Goal: Information Seeking & Learning: Learn about a topic

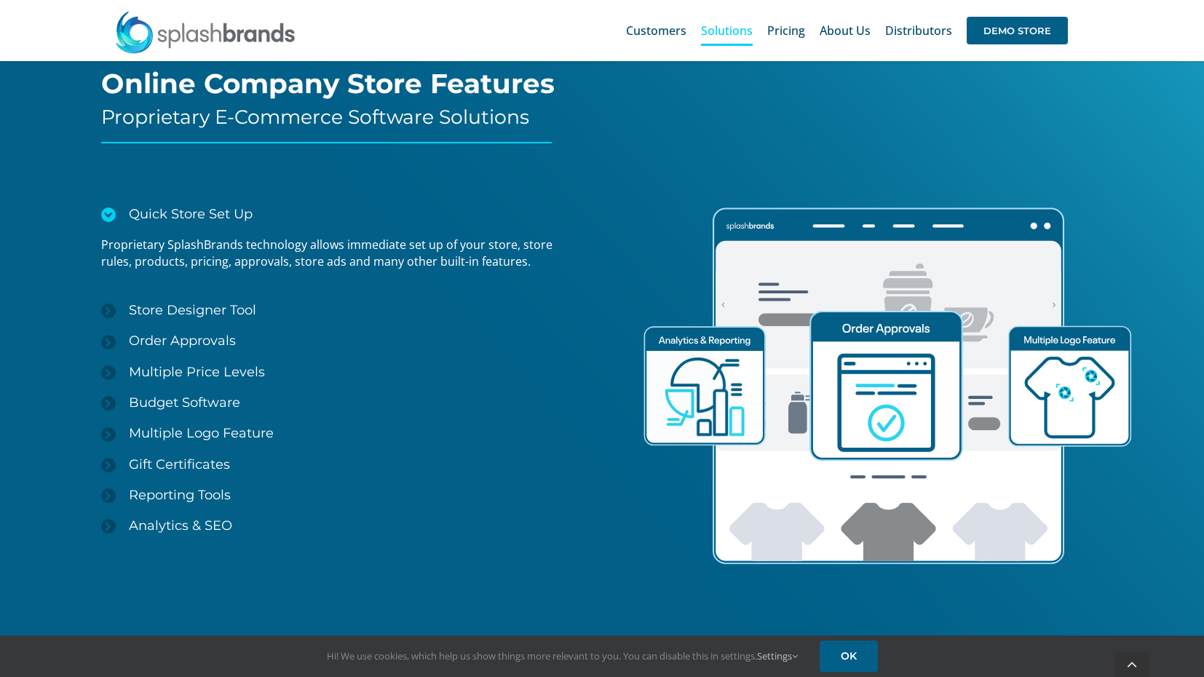
scroll to position [1893, 0]
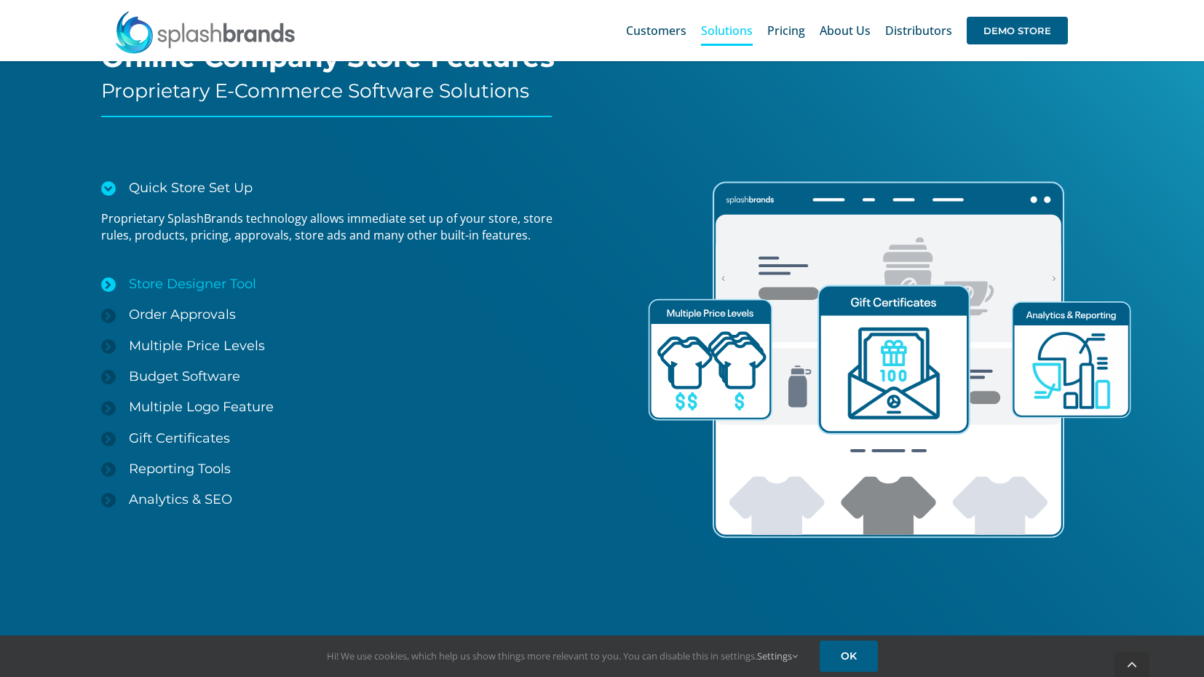
click at [129, 290] on span "Store Designer Tool" at bounding box center [192, 284] width 127 height 16
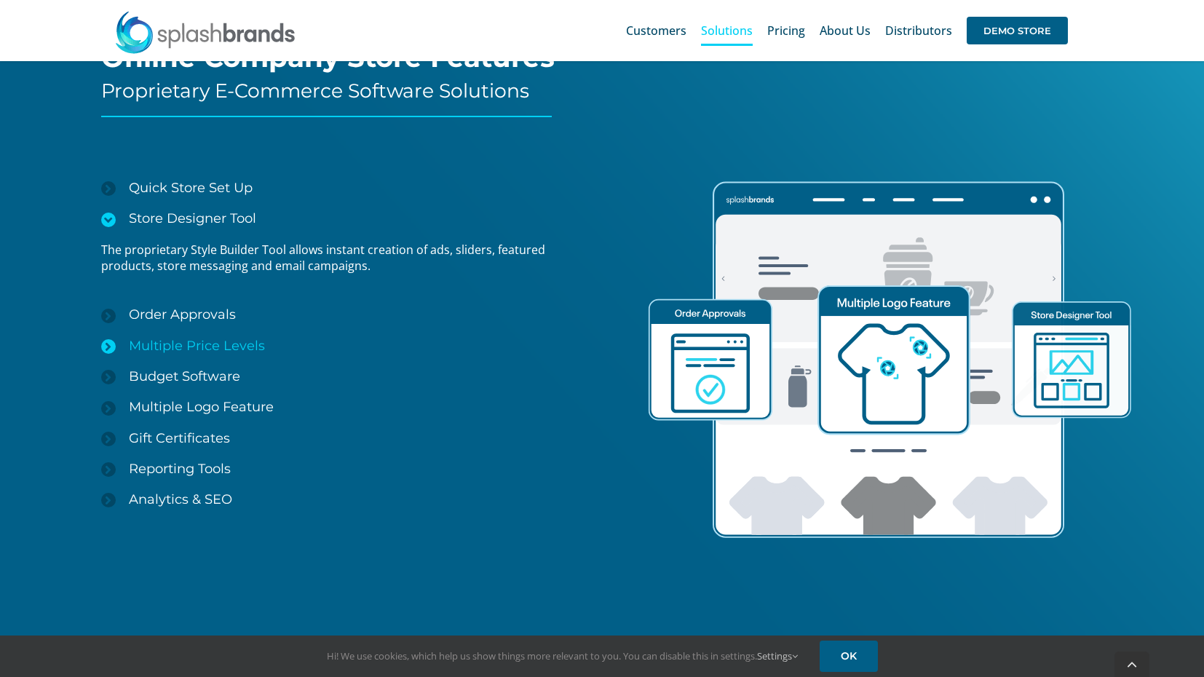
click at [247, 338] on span "Multiple Price Levels" at bounding box center [197, 346] width 136 height 16
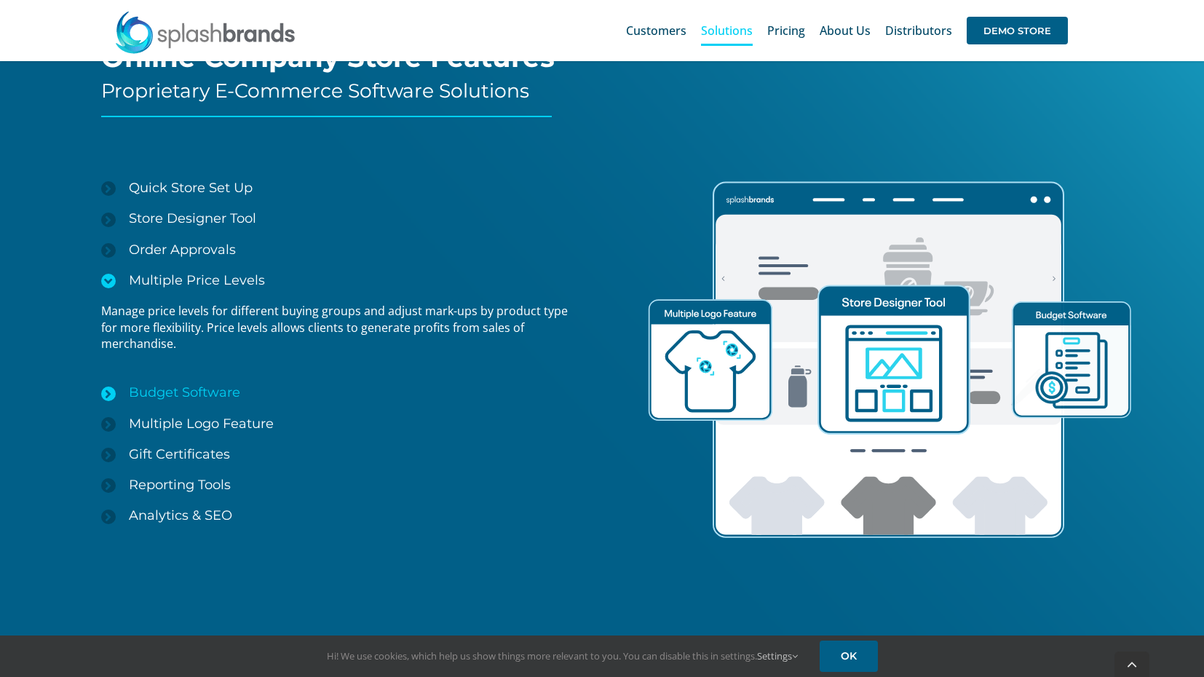
click at [234, 397] on span "Budget Software" at bounding box center [184, 392] width 111 height 16
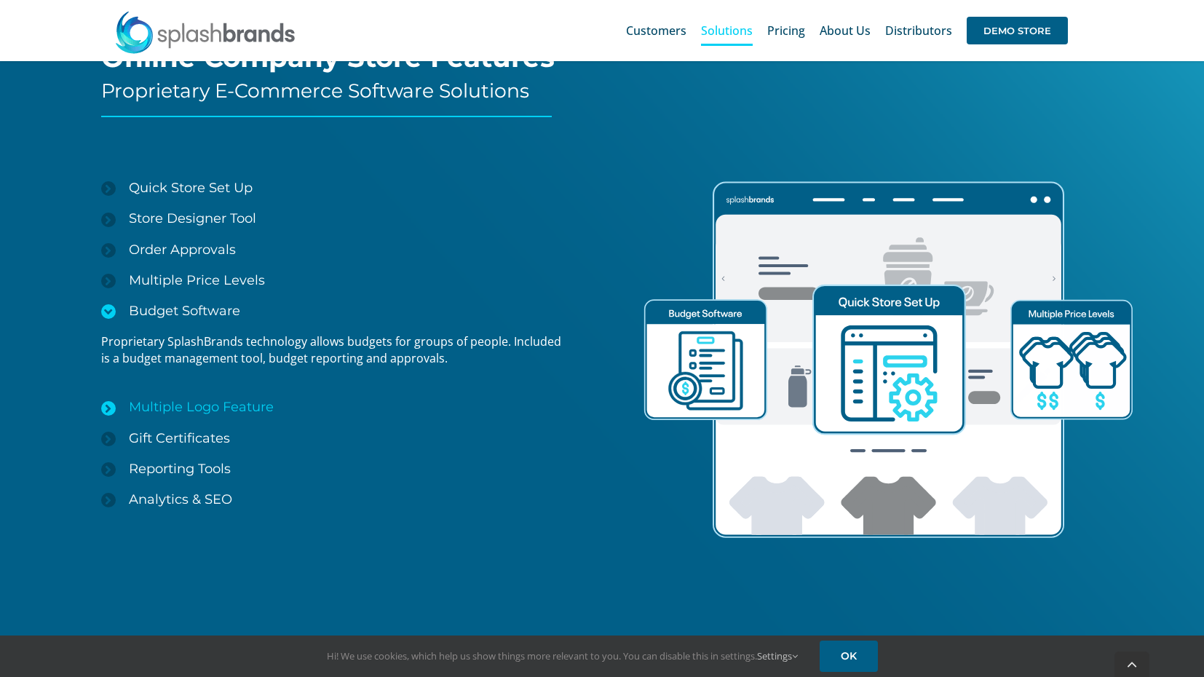
click at [240, 407] on span "Multiple Logo Feature" at bounding box center [201, 407] width 145 height 16
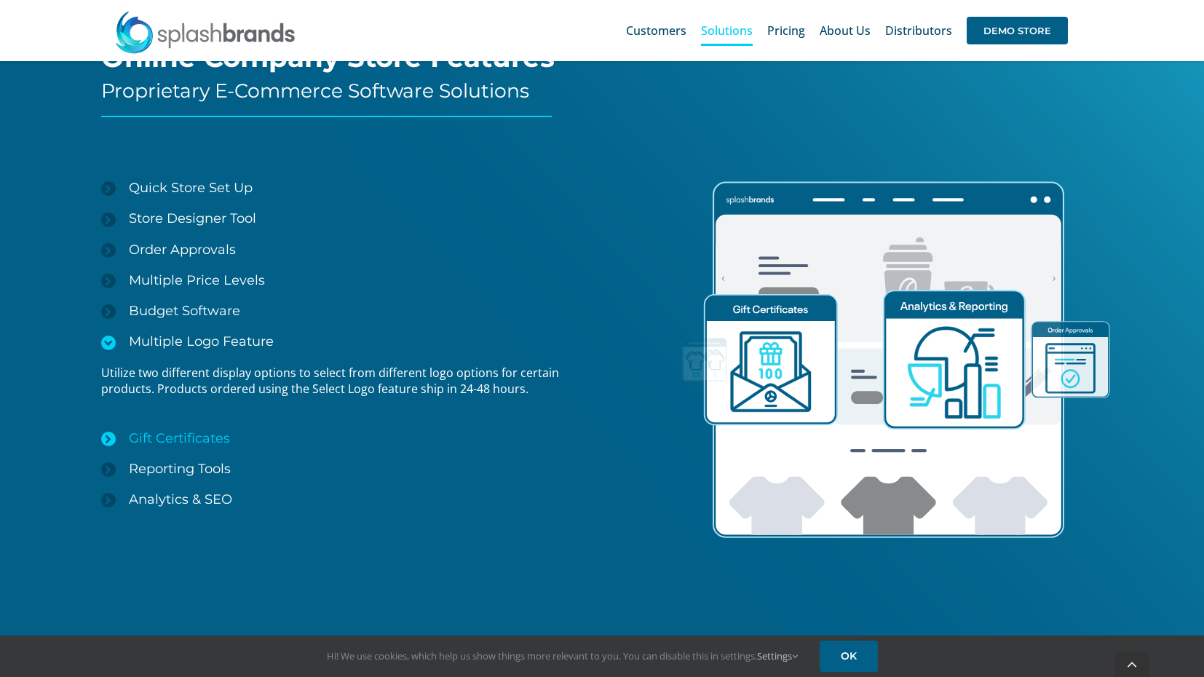
click at [233, 424] on link "Gift Certificates" at bounding box center [336, 438] width 470 height 31
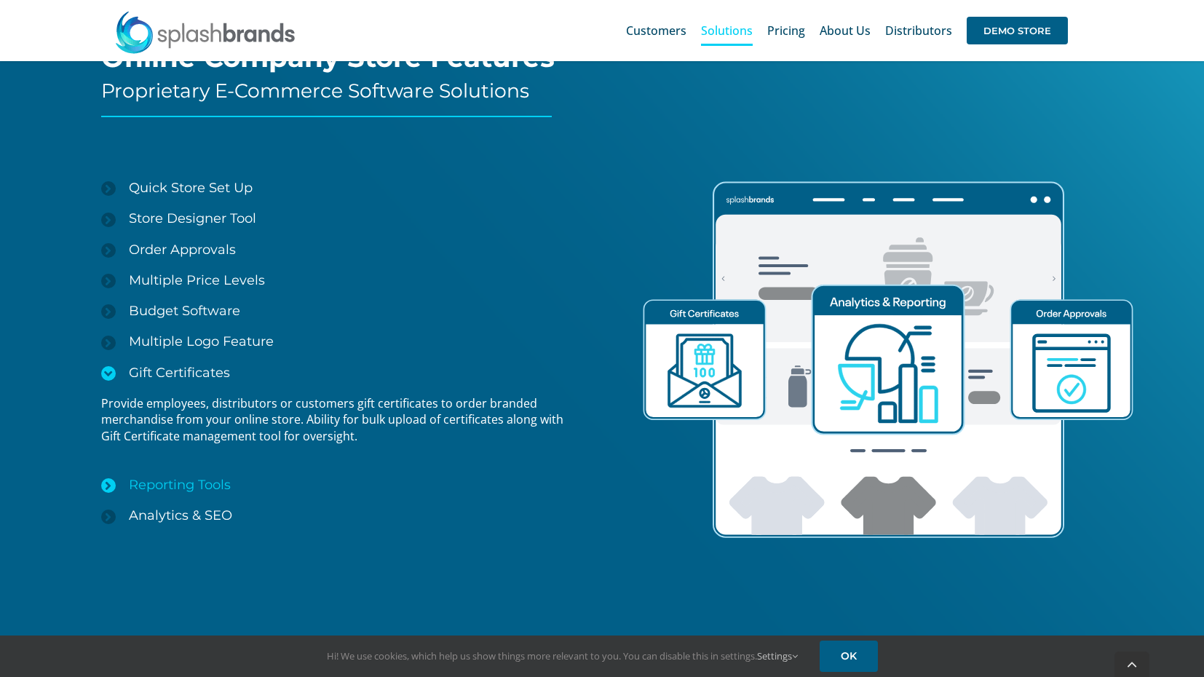
click at [215, 476] on link "Reporting Tools" at bounding box center [336, 485] width 470 height 31
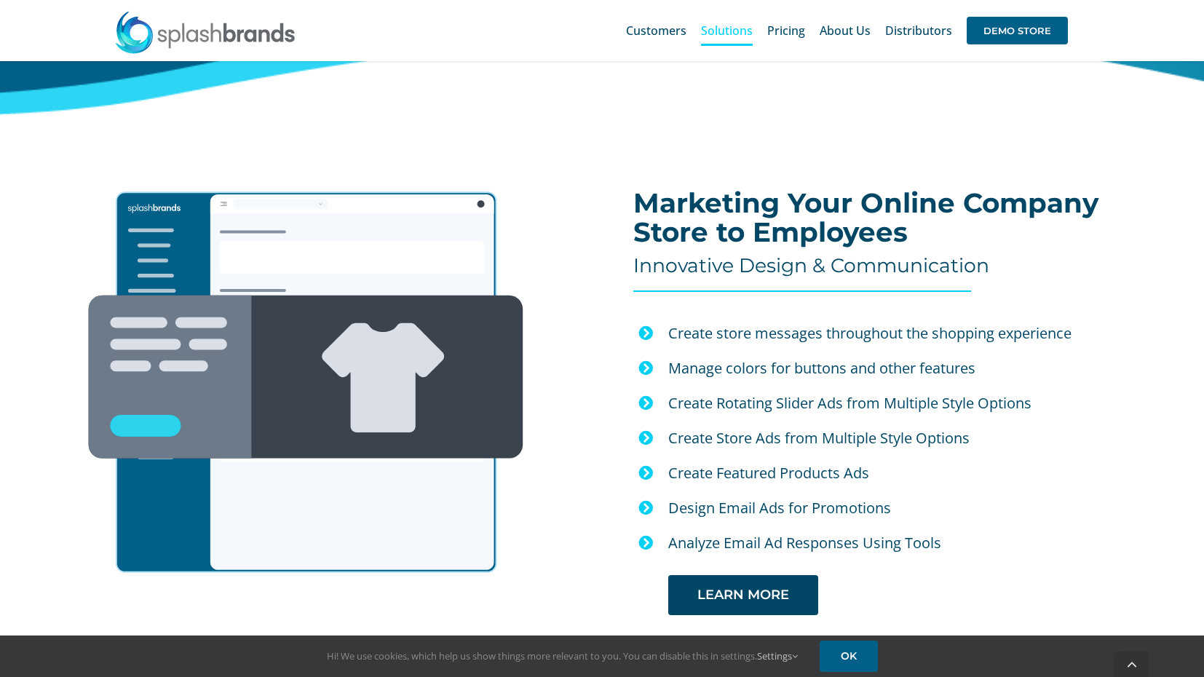
scroll to position [2621, 0]
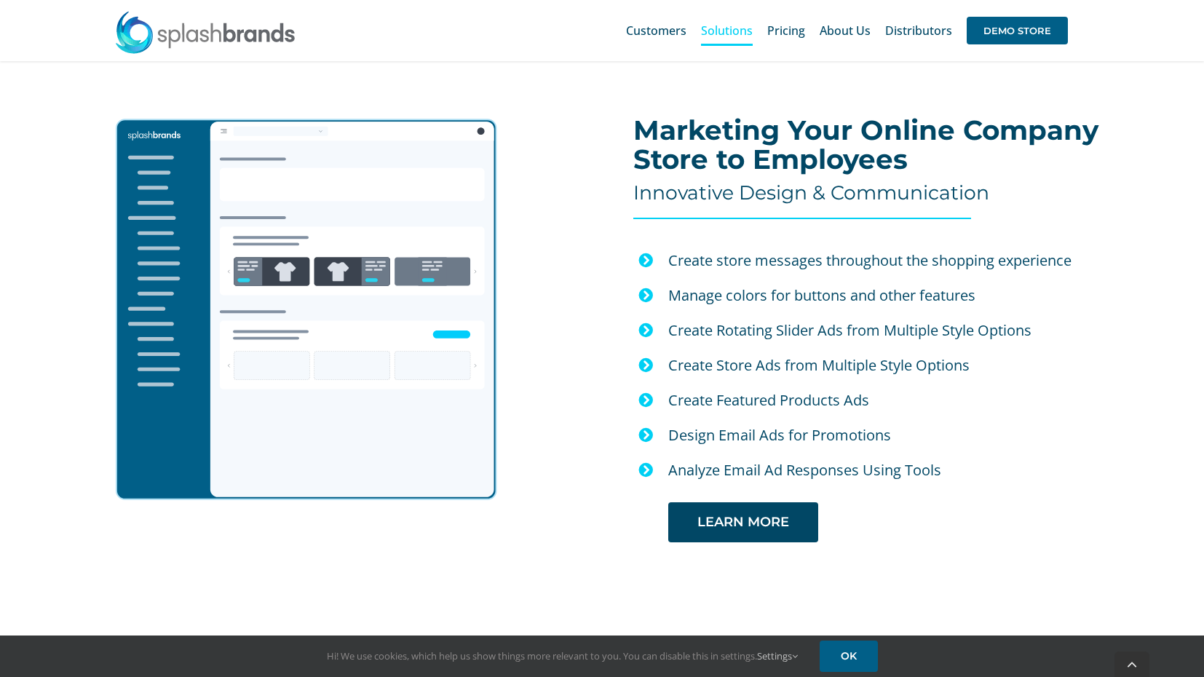
click at [749, 293] on p "Manage colors for buttons and other features" at bounding box center [910, 295] width 485 height 25
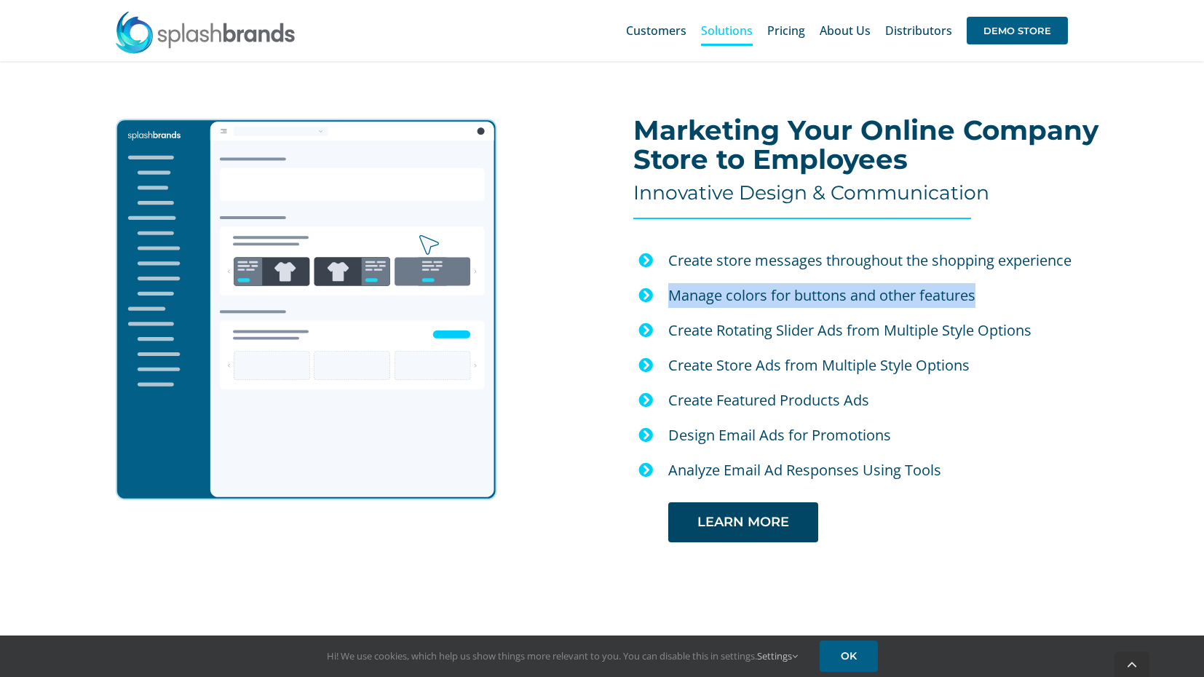
click at [749, 293] on p "Manage colors for buttons and other features" at bounding box center [910, 295] width 485 height 25
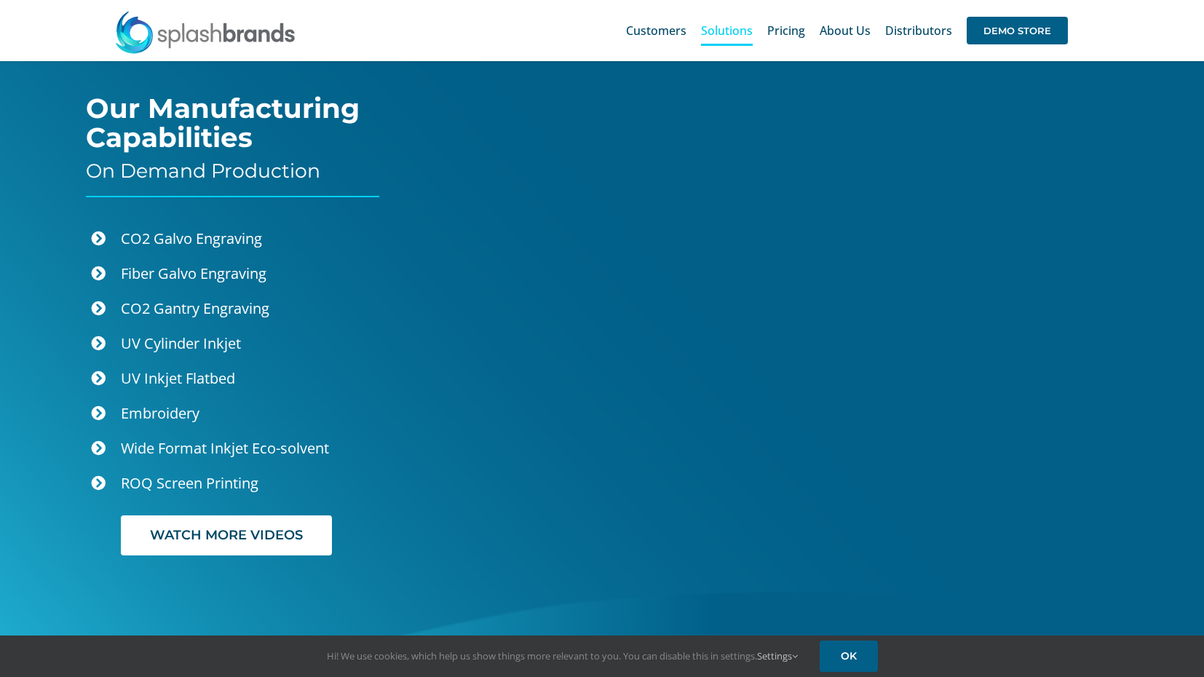
scroll to position [3349, 0]
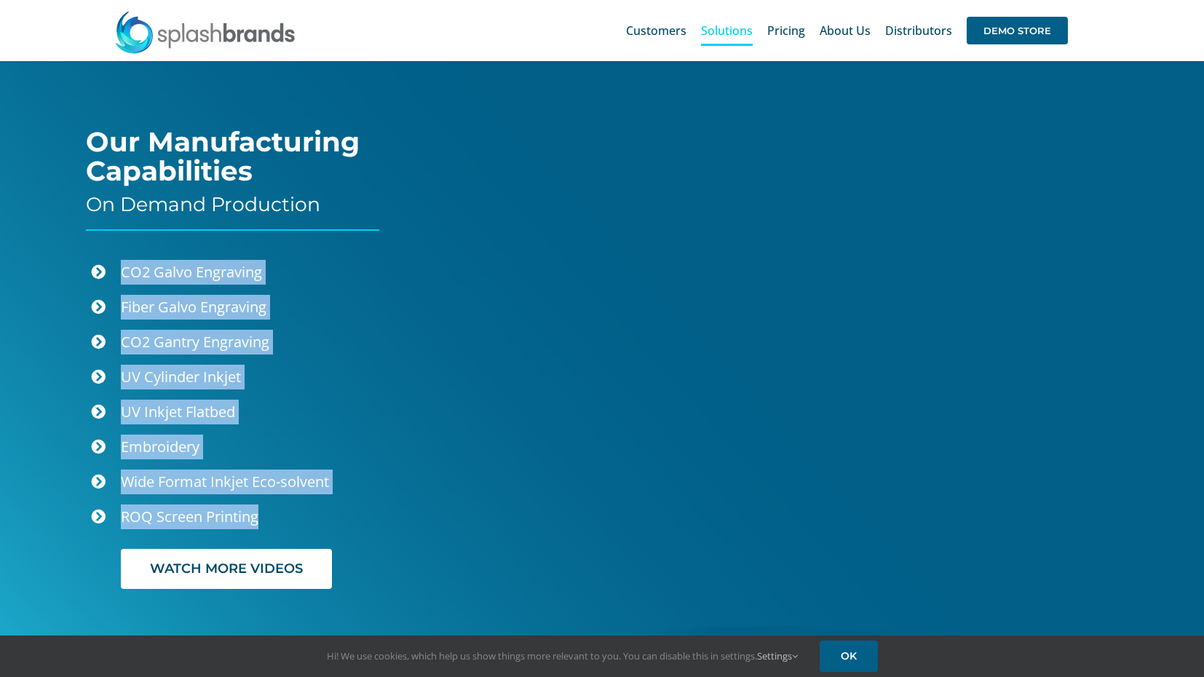
drag, startPoint x: 306, startPoint y: 524, endPoint x: 120, endPoint y: 264, distance: 320.4
click at [120, 264] on ul "CO2 Galvo Engraving Fiber Galvo Engraving CO2 Gantry Engraving UV Cylinder Inkj…" at bounding box center [281, 397] width 391 height 274
click at [411, 350] on p "CO2 Gantry Engraving" at bounding box center [299, 342] width 356 height 25
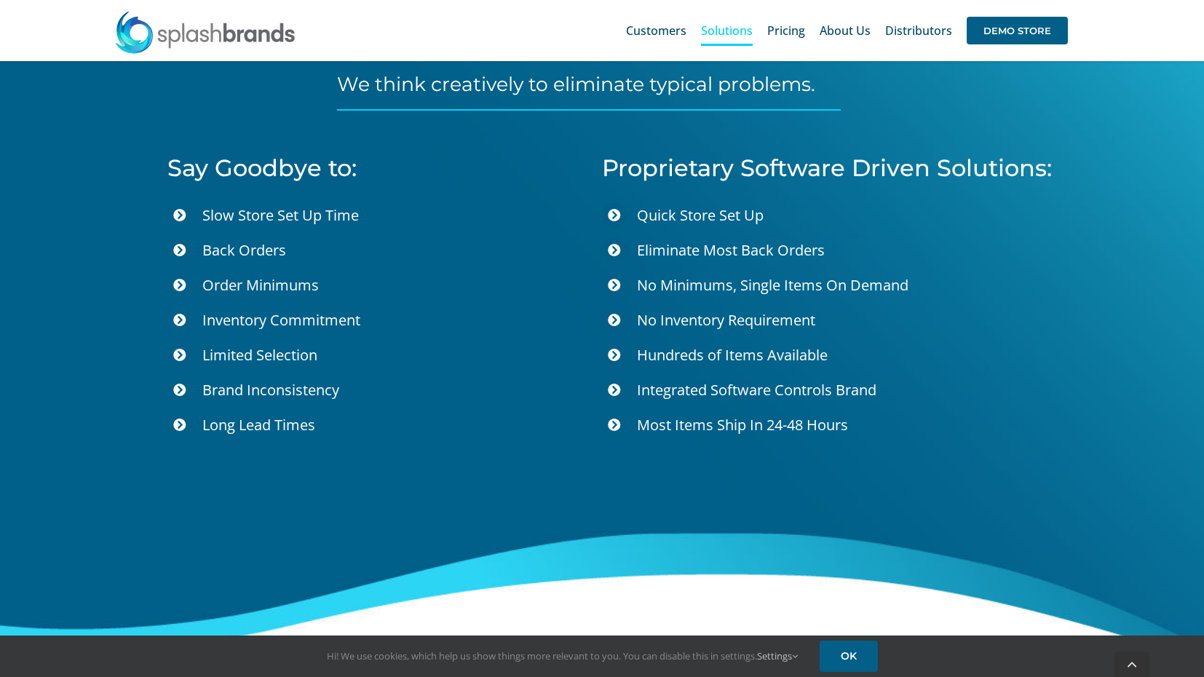
scroll to position [5023, 0]
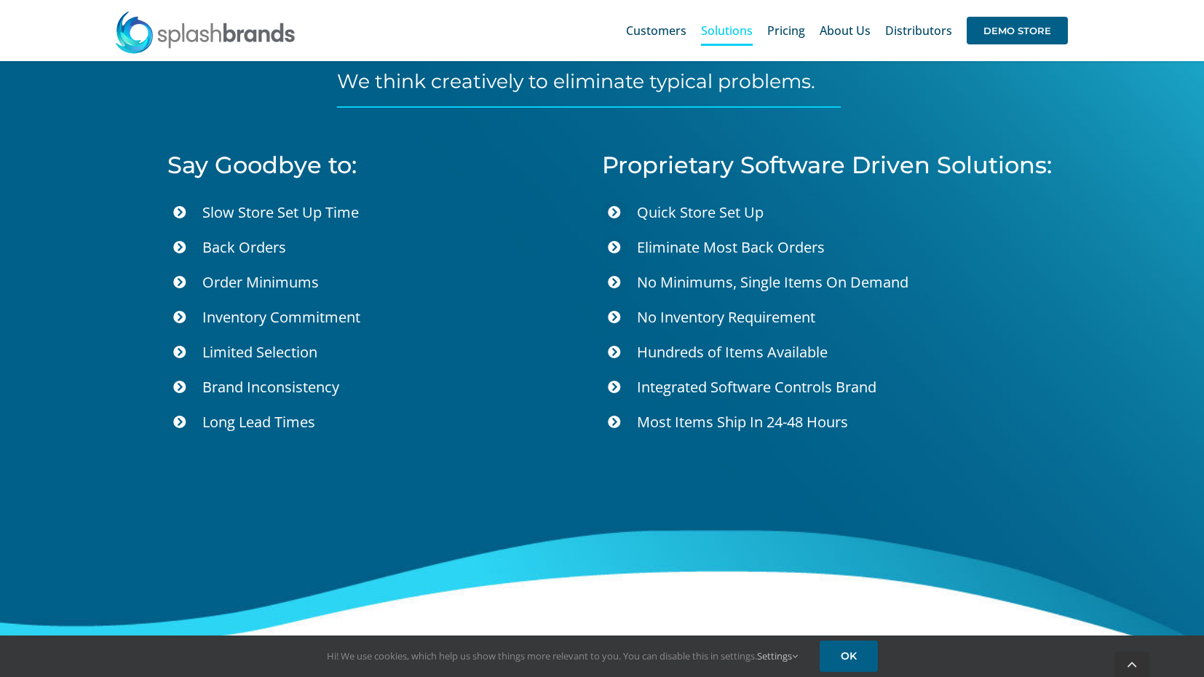
click at [333, 317] on span "Inventory Commitment" at bounding box center [281, 317] width 158 height 20
click at [180, 352] on icon at bounding box center [179, 352] width 13 height 13
click at [218, 352] on span "Limited Selection" at bounding box center [259, 352] width 115 height 20
click at [261, 355] on span "Limited Selection" at bounding box center [259, 352] width 115 height 20
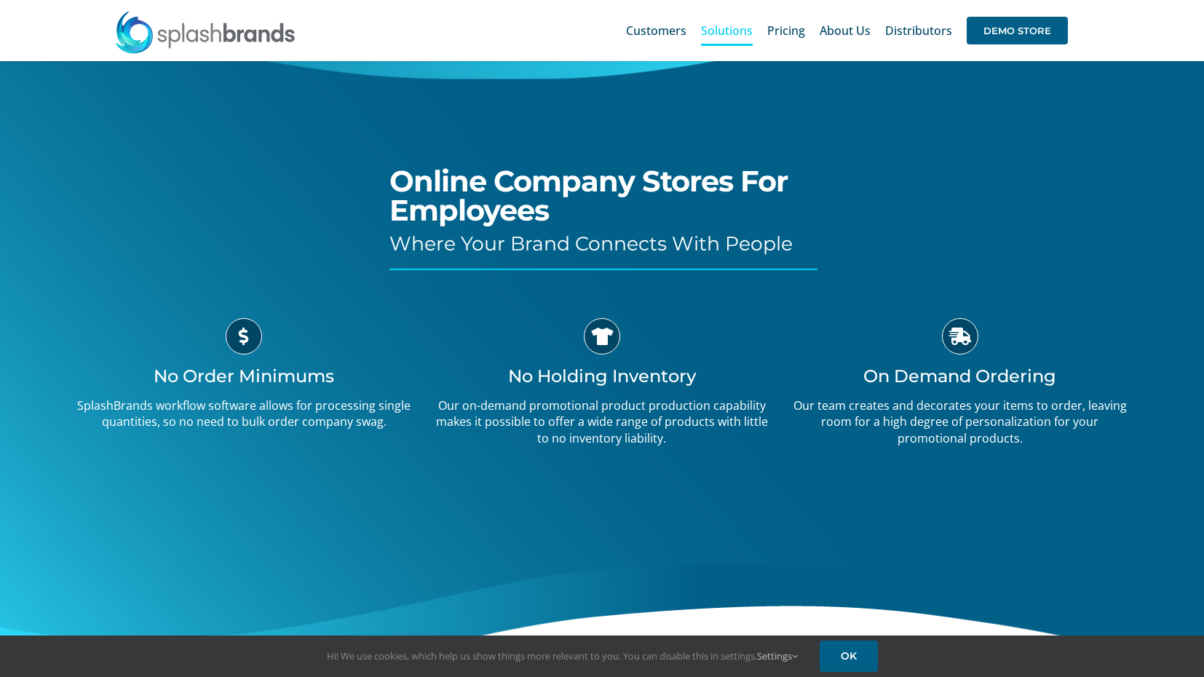
scroll to position [0, 0]
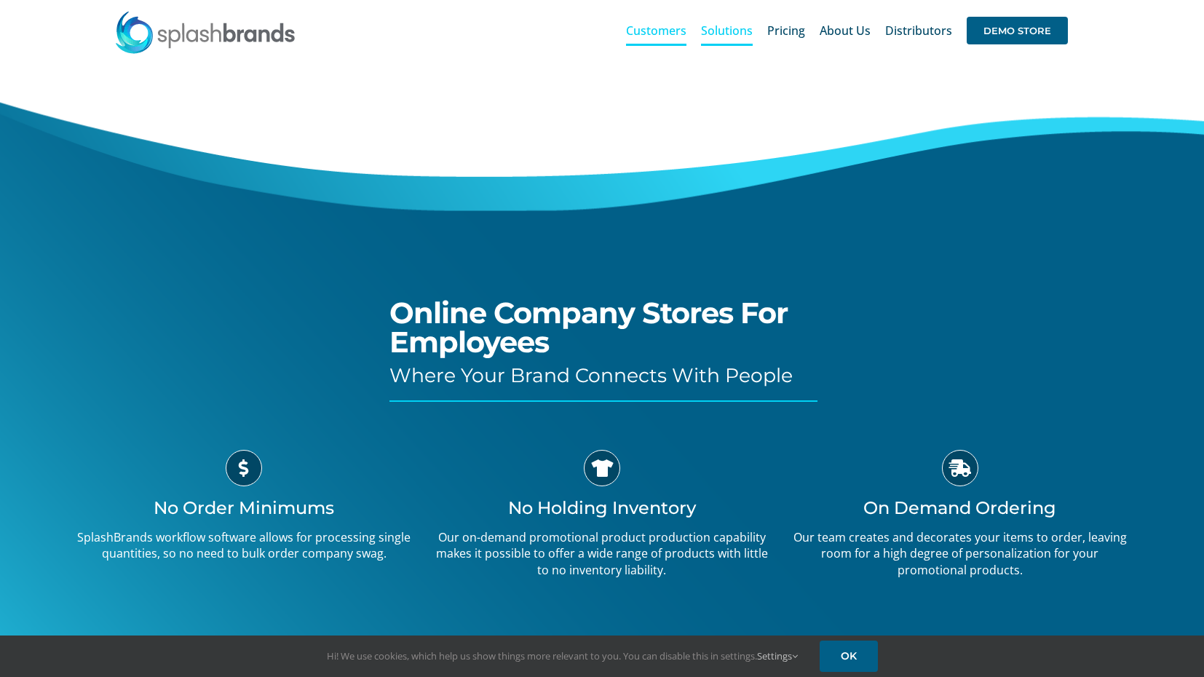
click at [684, 39] on link "Customers" at bounding box center [656, 30] width 60 height 47
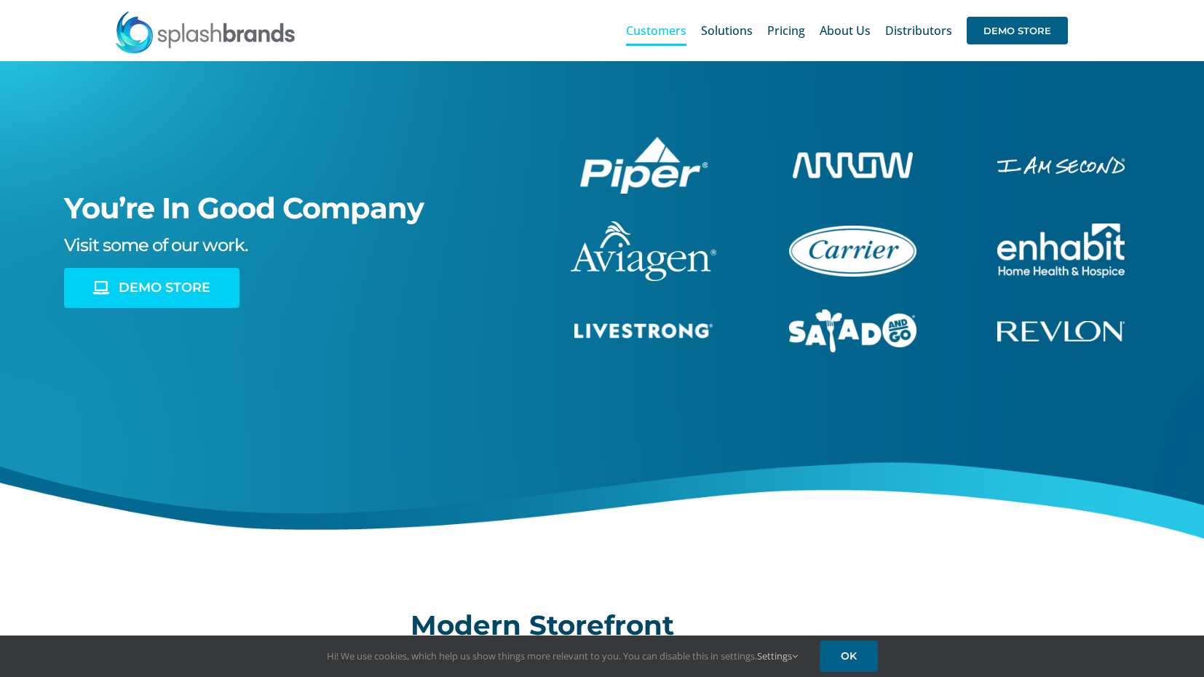
click at [228, 283] on link "DEMO STORE" at bounding box center [152, 288] width 176 height 40
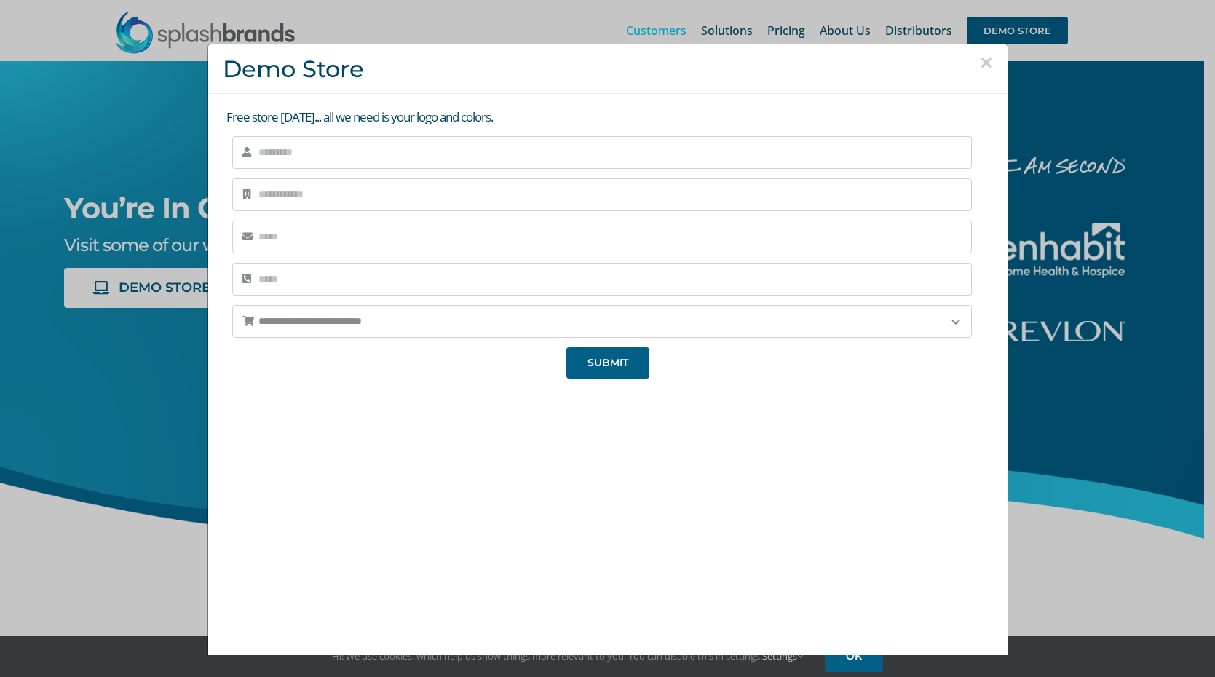
click at [1075, 224] on div "**********" at bounding box center [607, 338] width 1215 height 677
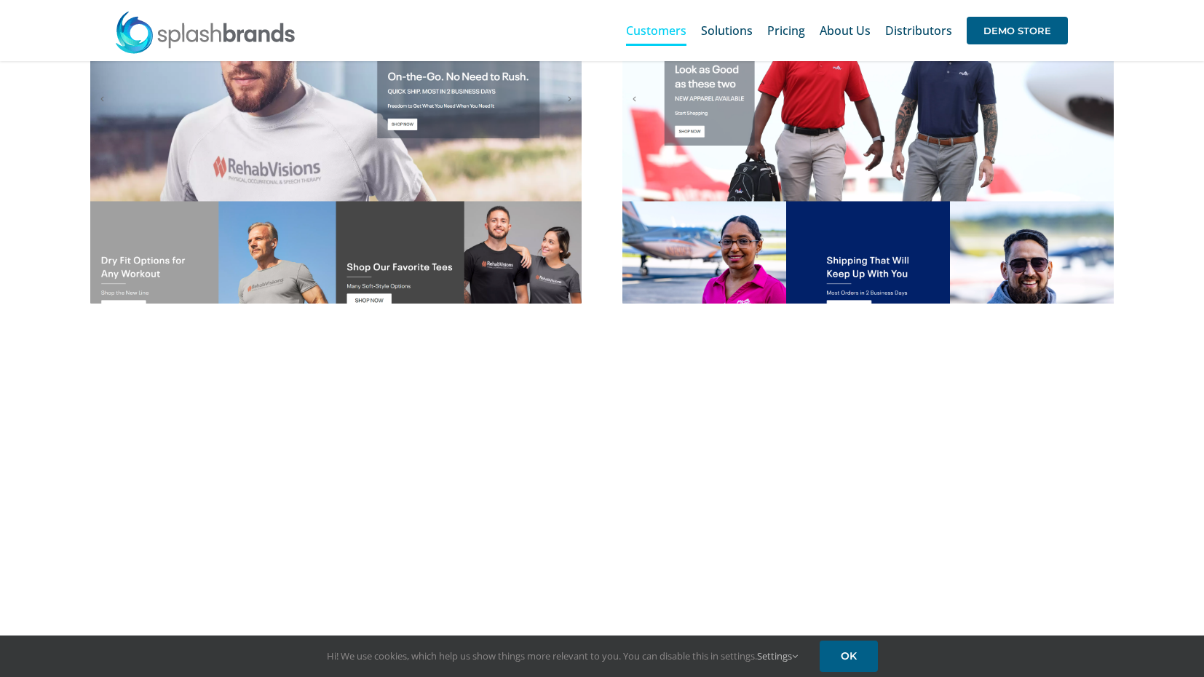
scroll to position [690, 0]
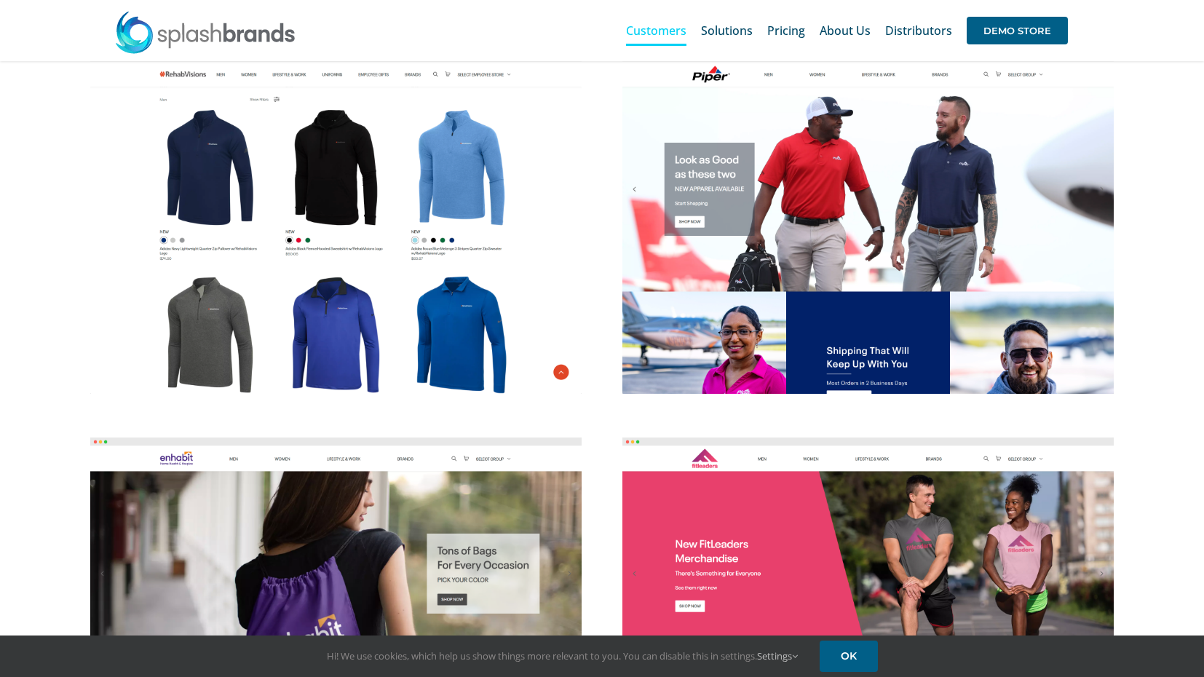
click at [545, 340] on img at bounding box center [335, 223] width 491 height 341
